Goal: Use online tool/utility: Utilize a website feature to perform a specific function

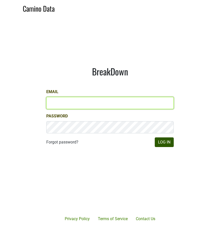
type input "[EMAIL_ADDRESS][DOMAIN_NAME]"
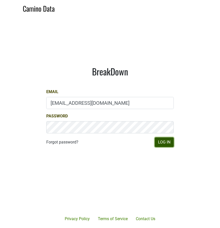
click at [173, 143] on button "Log In" at bounding box center [164, 142] width 19 height 10
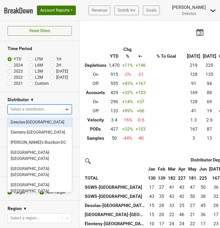
click at [67, 109] on icon at bounding box center [67, 109] width 5 height 5
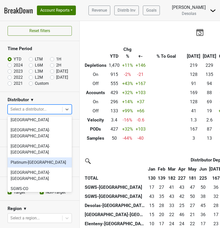
scroll to position [48, 0]
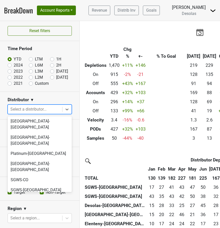
click at [32, 195] on div "SGWS-[GEOGRAPHIC_DATA]" at bounding box center [40, 200] width 64 height 10
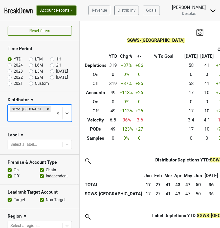
click at [56, 10] on button "Account Reports" at bounding box center [56, 11] width 39 height 10
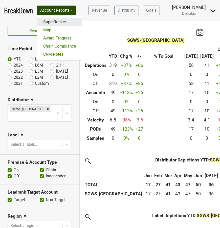
click at [62, 22] on link "SuperRanker" at bounding box center [59, 22] width 45 height 8
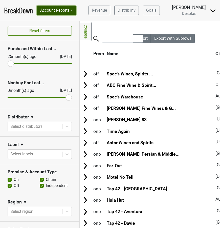
click at [73, 11] on button "Account Reports" at bounding box center [56, 11] width 39 height 10
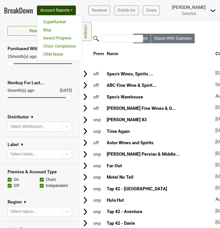
click at [87, 18] on nav "BreakDown Account Reports SuperRanker Map Award Progress Chain Compliance CRM N…" at bounding box center [110, 10] width 220 height 21
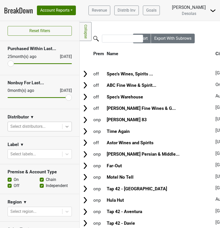
click at [65, 127] on icon at bounding box center [67, 126] width 5 height 5
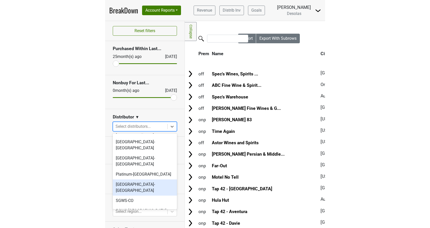
scroll to position [48, 0]
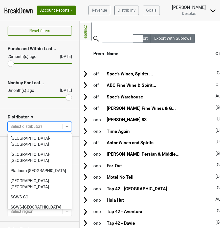
click at [37, 212] on div "SGWS-[GEOGRAPHIC_DATA]" at bounding box center [40, 217] width 64 height 10
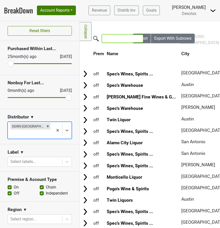
click at [116, 39] on input "search" at bounding box center [122, 39] width 41 height 8
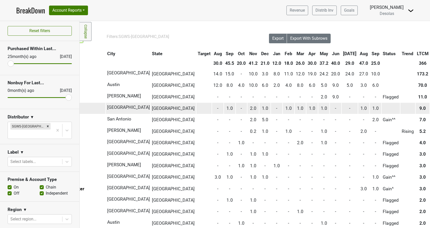
scroll to position [0, 74]
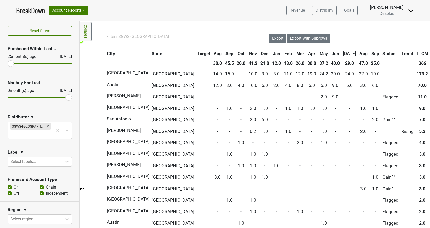
type input "specs"
drag, startPoint x: 10, startPoint y: 63, endPoint x: 41, endPoint y: 64, distance: 31.2
type input "12"
click at [41, 64] on input "range" at bounding box center [40, 63] width 64 height 1
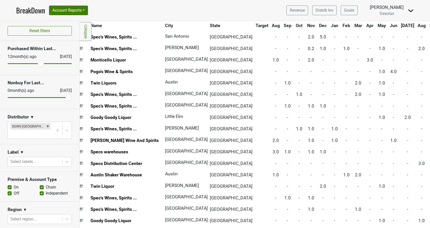
scroll to position [0, 16]
